Goal: Check status

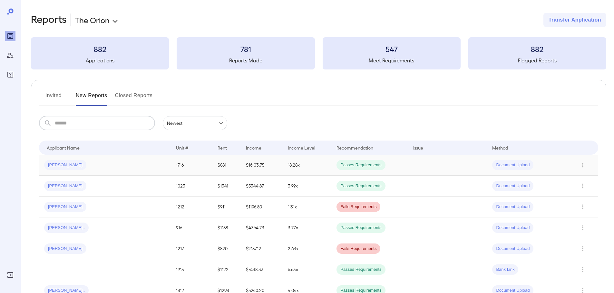
click at [408, 172] on td at bounding box center [447, 165] width 79 height 21
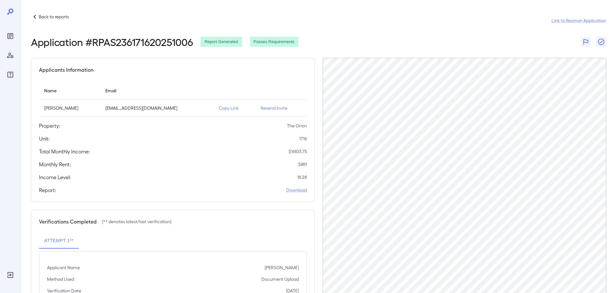
click at [45, 21] on div "Back to reports Link to Resman Application" at bounding box center [318, 20] width 575 height 15
click at [42, 19] on p "Back to reports" at bounding box center [54, 17] width 30 height 6
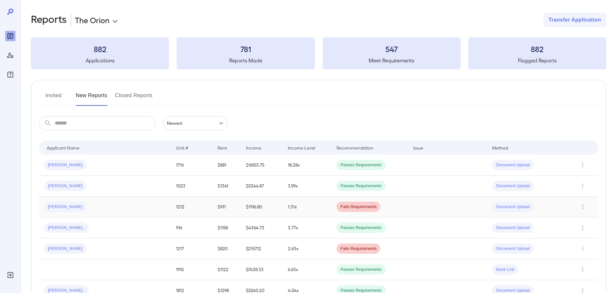
click at [117, 203] on div "[PERSON_NAME]" at bounding box center [104, 207] width 121 height 10
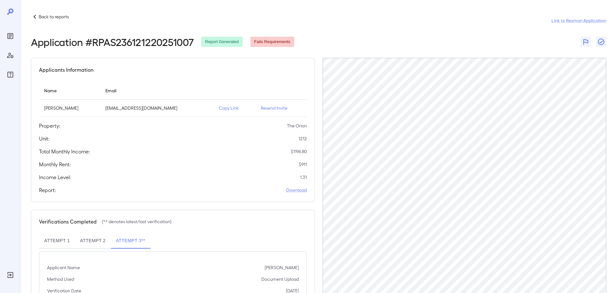
click at [165, 178] on div "Income Level: 1.31" at bounding box center [173, 178] width 268 height 8
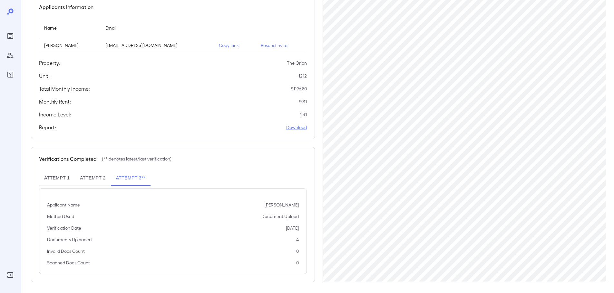
scroll to position [65, 0]
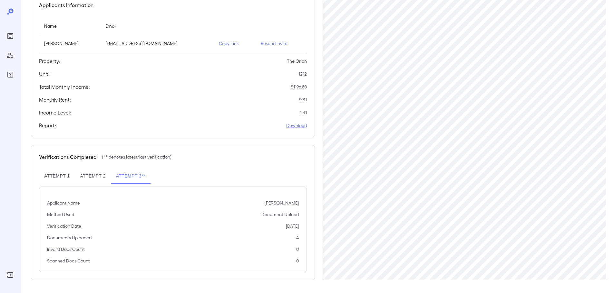
click at [80, 172] on button "Attempt 2" at bounding box center [93, 176] width 36 height 15
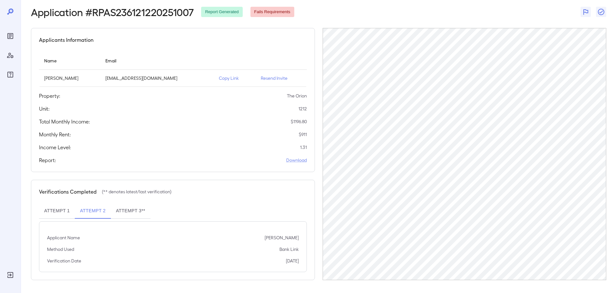
click at [61, 207] on button "Attempt 1" at bounding box center [57, 211] width 36 height 15
